Goal: Find specific page/section: Find specific page/section

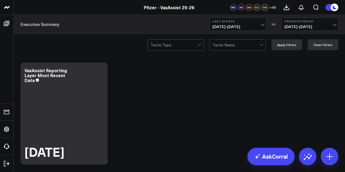
click at [246, 26] on span "[DATE] - [DATE]" at bounding box center [237, 27] width 51 height 4
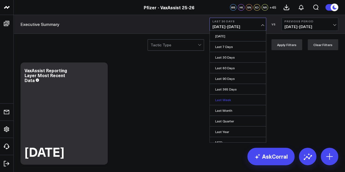
scroll to position [35, 0]
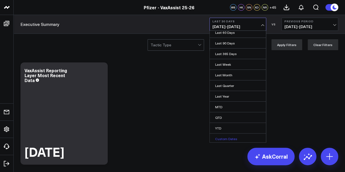
click at [223, 137] on link "Custom Dates" at bounding box center [238, 139] width 56 height 10
select select "8"
select select "2025"
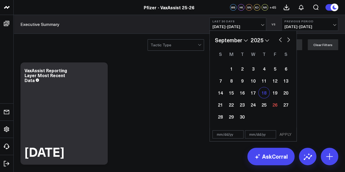
click at [263, 95] on div "18" at bounding box center [264, 92] width 11 height 11
type input "[DATE]"
select select "8"
select select "2025"
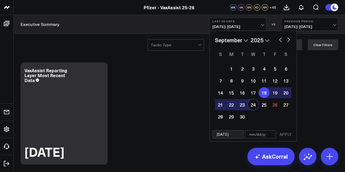
click at [252, 108] on div "24" at bounding box center [253, 104] width 11 height 11
type input "[DATE]"
select select "8"
select select "2025"
click at [285, 134] on button "APPLY" at bounding box center [285, 134] width 16 height 8
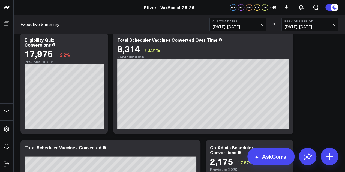
scroll to position [262, 0]
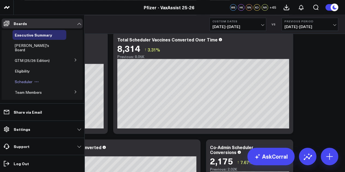
click at [26, 79] on span "Scheduler" at bounding box center [24, 81] width 18 height 5
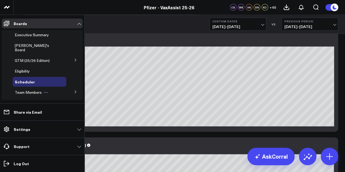
scroll to position [44, 0]
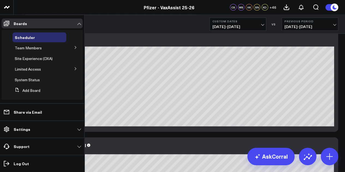
click at [70, 64] on button at bounding box center [75, 68] width 14 height 8
click at [47, 76] on span "PFA - Cross Domain" at bounding box center [35, 78] width 34 height 5
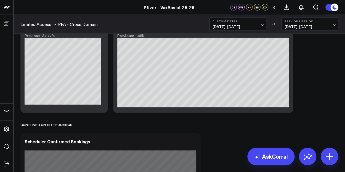
scroll to position [555, 0]
